Goal: Task Accomplishment & Management: Use online tool/utility

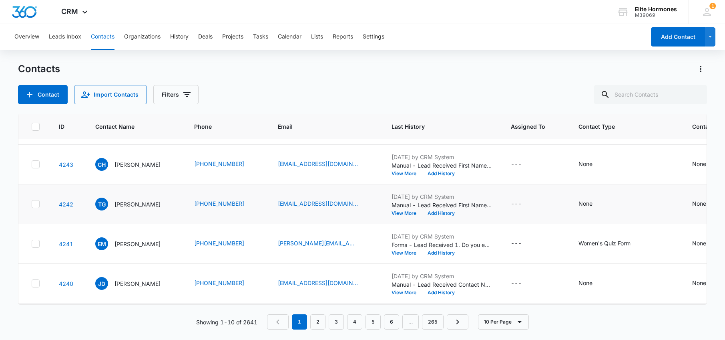
scroll to position [82, 0]
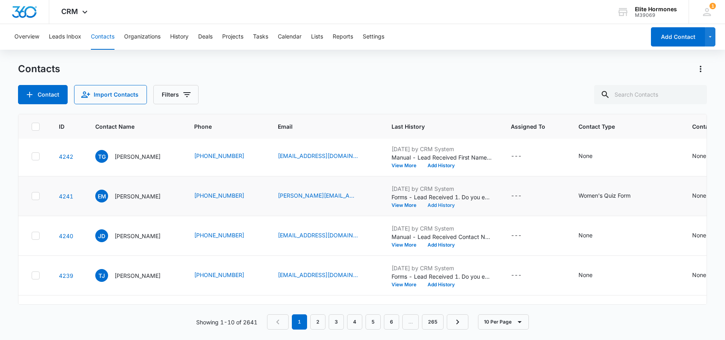
click at [454, 204] on button "Add History" at bounding box center [441, 205] width 38 height 5
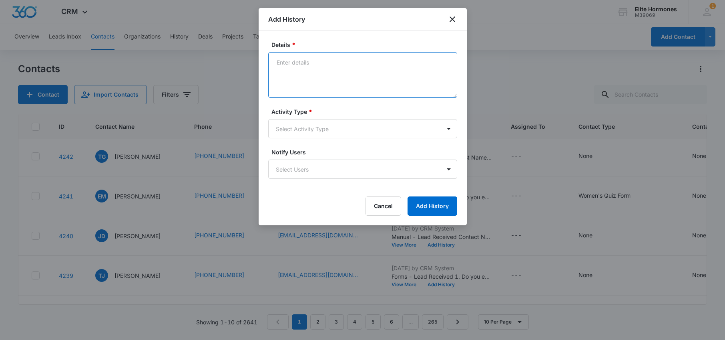
click at [321, 80] on textarea "Details *" at bounding box center [362, 75] width 189 height 46
type textarea "10/13/25 email sent, req no call/SD"
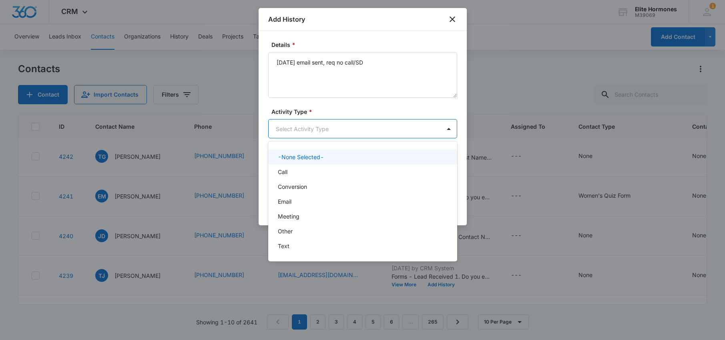
click at [348, 130] on body "CRM Apps Reputation Websites Forms CRM Email Social Content Ads Intelligence Fi…" at bounding box center [362, 170] width 725 height 340
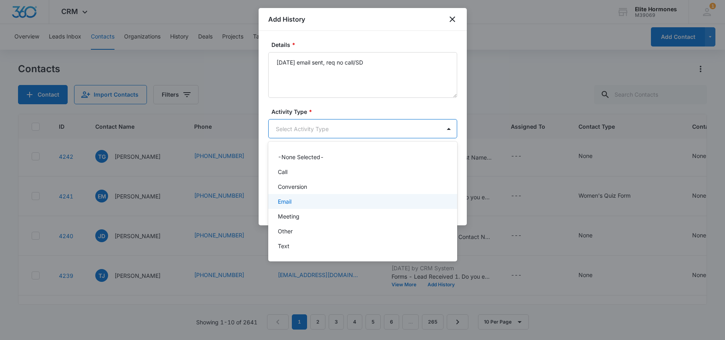
click at [354, 207] on div "Email" at bounding box center [362, 201] width 189 height 15
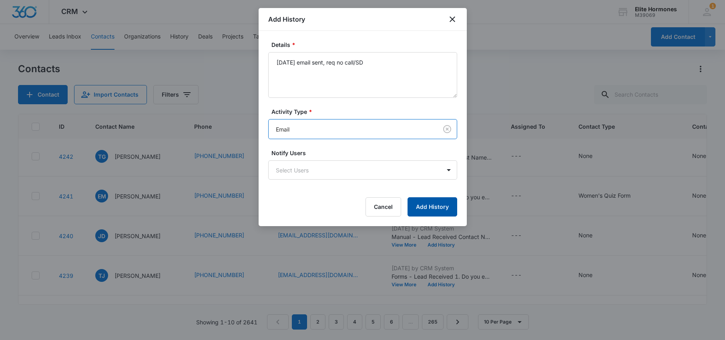
click at [424, 210] on button "Add History" at bounding box center [433, 206] width 50 height 19
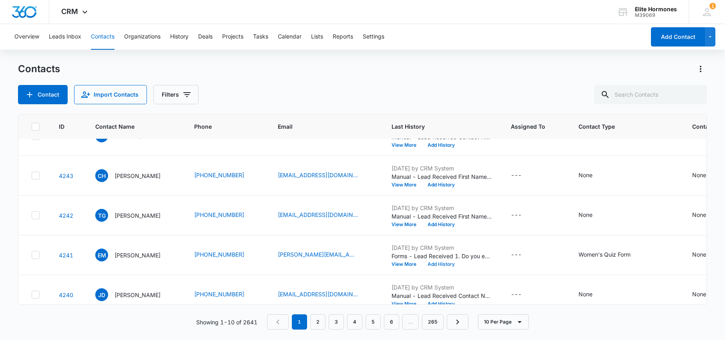
scroll to position [0, 0]
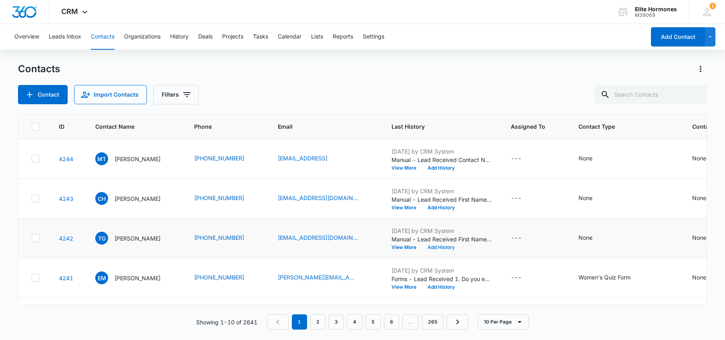
click at [446, 247] on button "Add History" at bounding box center [441, 247] width 38 height 5
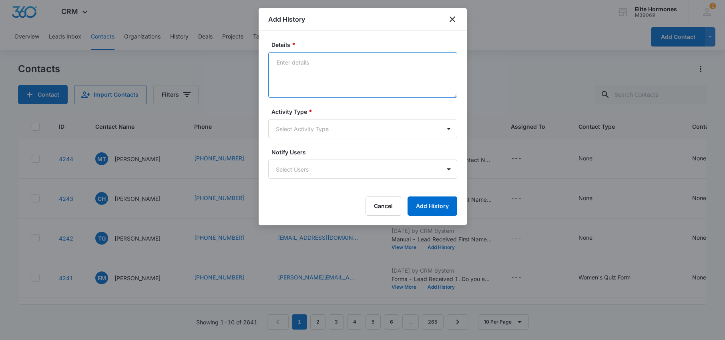
click at [326, 88] on textarea "Details *" at bounding box center [362, 75] width 189 height 46
type textarea "10/13/25 email sent/SD"
click at [343, 125] on body "CRM Apps Reputation Websites Forms CRM Email Social Content Ads Intelligence Fi…" at bounding box center [362, 170] width 725 height 340
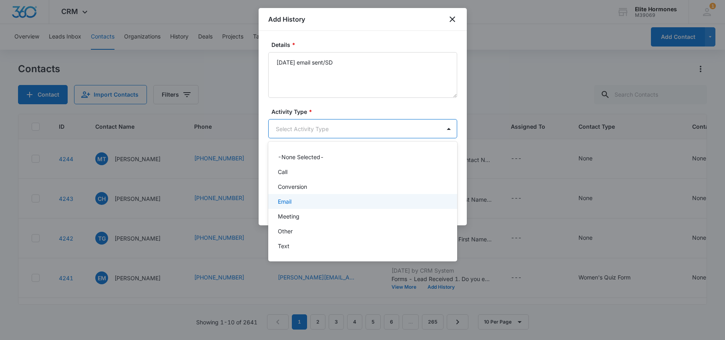
click at [347, 197] on div "Email" at bounding box center [362, 201] width 168 height 8
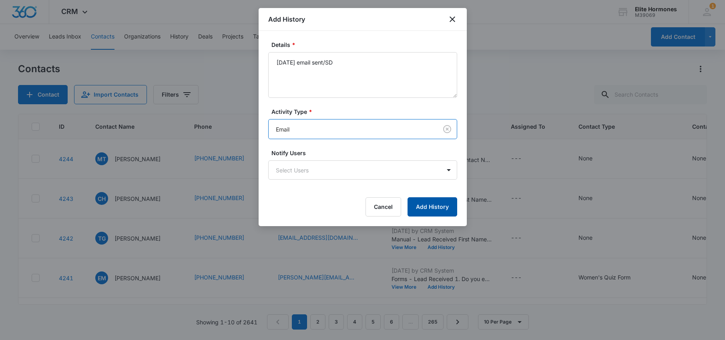
click at [445, 209] on button "Add History" at bounding box center [433, 206] width 50 height 19
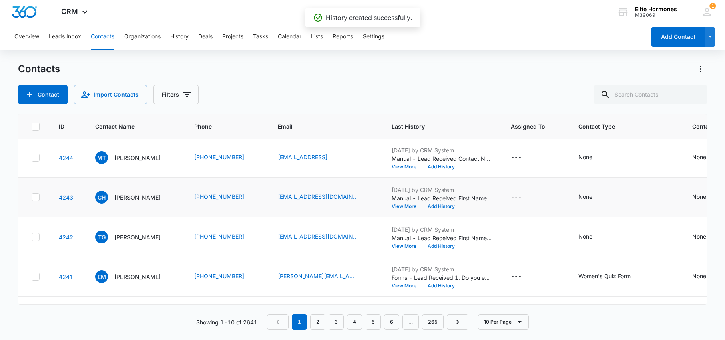
scroll to position [2, 0]
click at [456, 205] on button "Add History" at bounding box center [441, 205] width 38 height 5
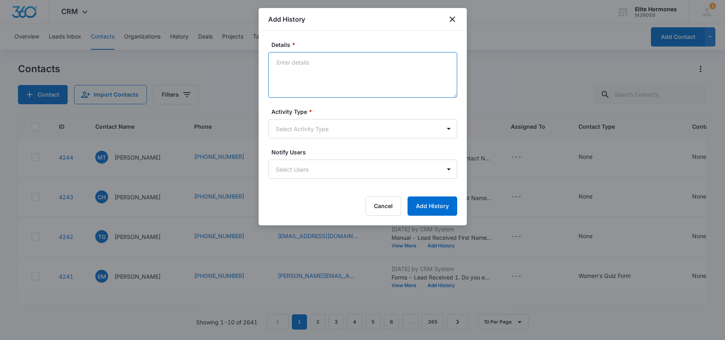
click at [296, 74] on textarea "Details *" at bounding box center [362, 75] width 189 height 46
type textarea "10/13/25 email sent/SD"
click at [395, 129] on body "CRM Apps Reputation Websites Forms CRM Email Social Content Ads Intelligence Fi…" at bounding box center [362, 170] width 725 height 340
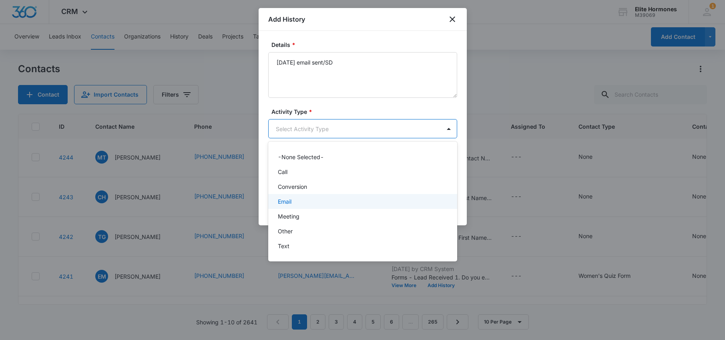
click at [387, 201] on div "Email" at bounding box center [362, 201] width 168 height 8
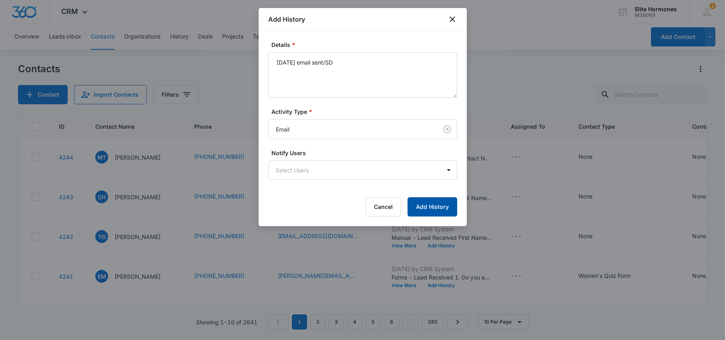
click at [443, 205] on button "Add History" at bounding box center [433, 206] width 50 height 19
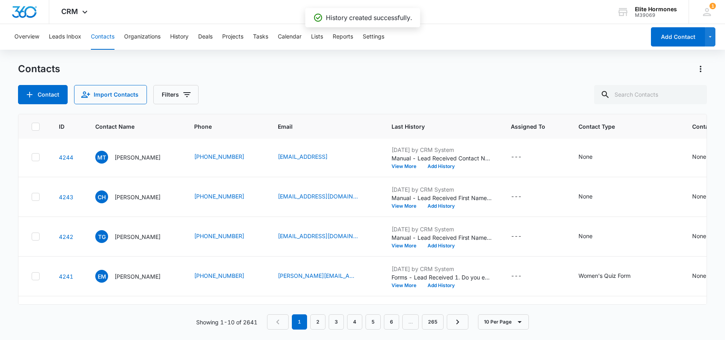
click at [454, 22] on div "CRM Apps Reputation Websites Forms CRM Email Social Content Ads Intelligence Fi…" at bounding box center [362, 12] width 725 height 24
